Goal: Answer question/provide support

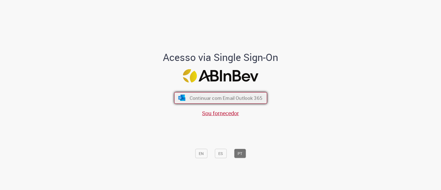
click at [239, 94] on button "Continuar com Email Outlook 365" at bounding box center [220, 98] width 93 height 12
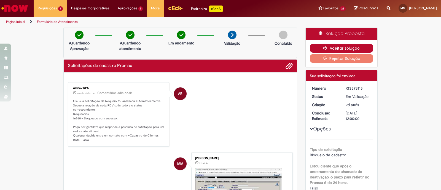
click at [348, 49] on button "Aceitar solução" at bounding box center [342, 48] width 64 height 9
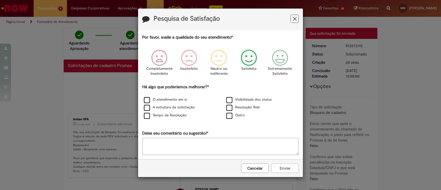
click at [284, 63] on icon "Feedback" at bounding box center [280, 58] width 21 height 17
click at [182, 117] on label "Tempo de Resolução" at bounding box center [165, 115] width 43 height 5
click at [292, 167] on button "Enviar" at bounding box center [286, 168] width 28 height 9
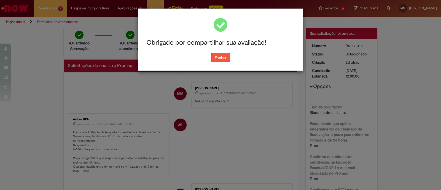
click at [223, 61] on button "Fechar" at bounding box center [220, 57] width 19 height 9
